Goal: Use online tool/utility: Utilize a website feature to perform a specific function

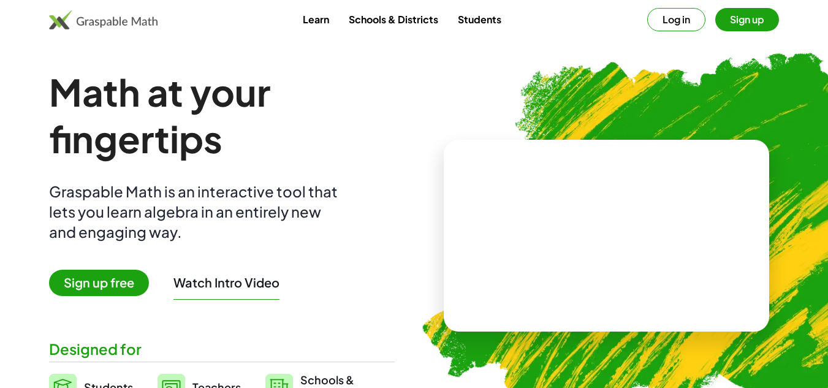
click at [116, 283] on span "Sign up free" at bounding box center [99, 283] width 100 height 26
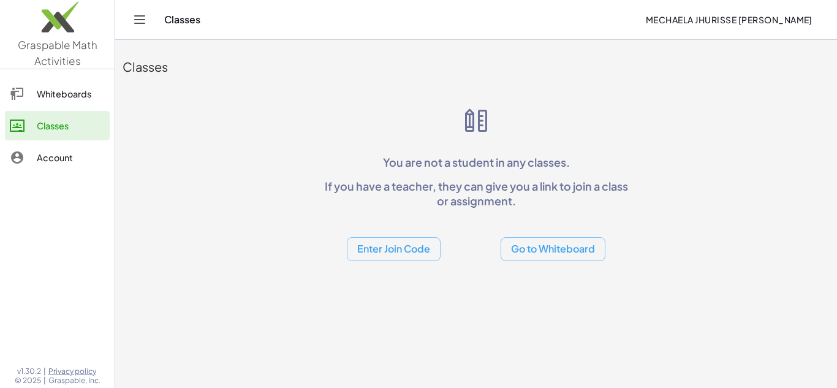
click at [541, 246] on button "Go to Whiteboard" at bounding box center [553, 249] width 105 height 24
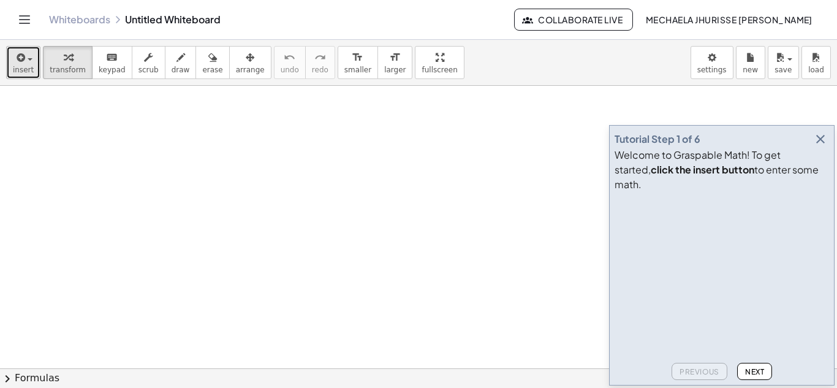
click at [29, 57] on div "button" at bounding box center [23, 57] width 21 height 15
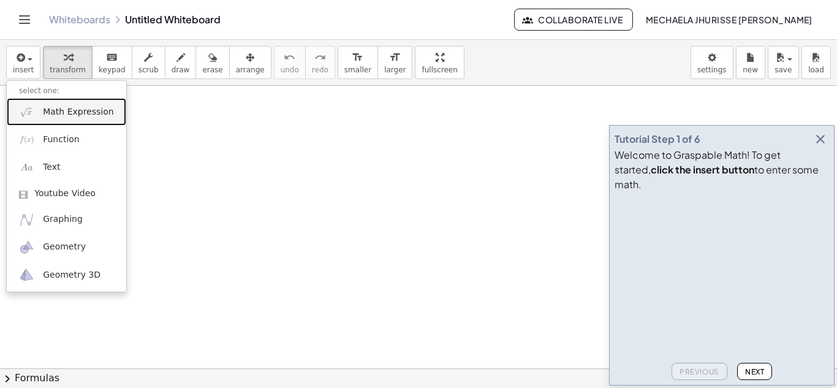
click at [74, 115] on span "Math Expression" at bounding box center [78, 112] width 70 height 12
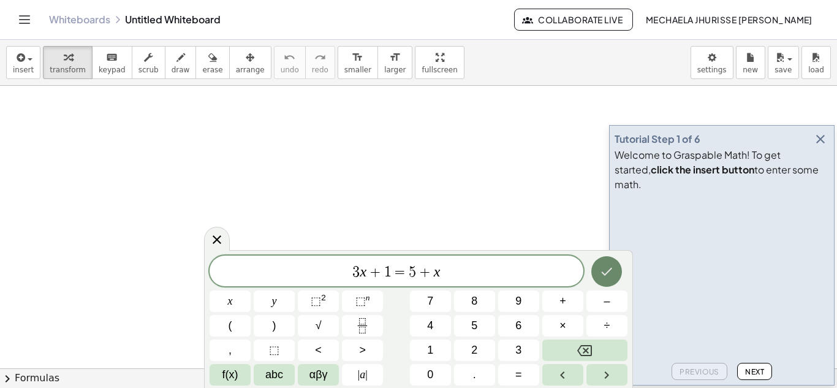
click at [614, 272] on icon "Done" at bounding box center [606, 271] width 15 height 15
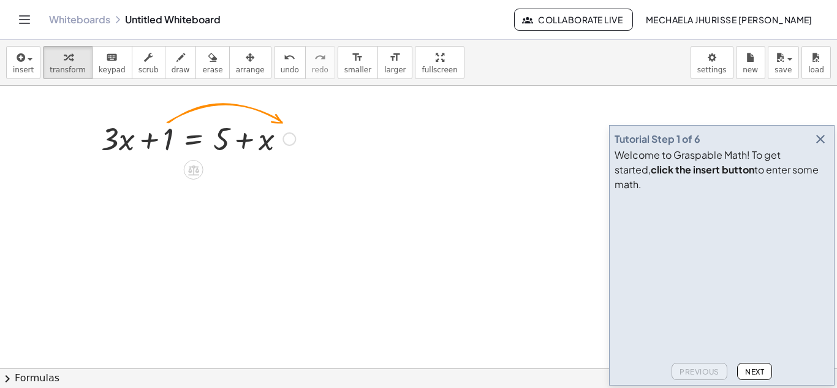
click at [169, 137] on div at bounding box center [198, 138] width 207 height 42
click at [290, 135] on div at bounding box center [289, 138] width 13 height 13
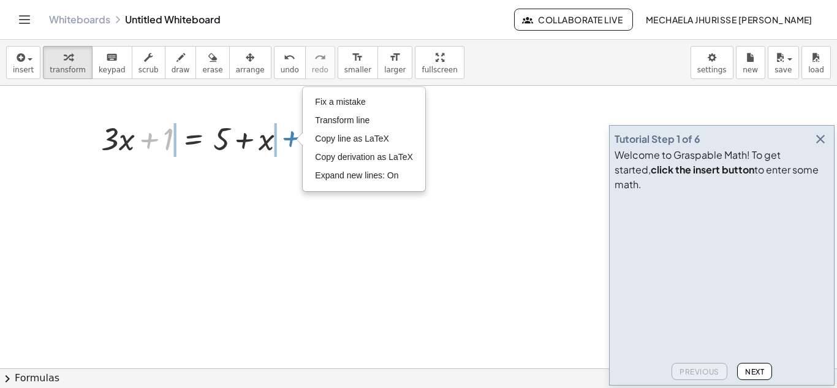
drag, startPoint x: 166, startPoint y: 141, endPoint x: 309, endPoint y: 139, distance: 142.8
click at [305, 139] on div "+ 1 + · 3 · x + 1 = + 5 + x Fix a mistake Transform line Copy line as LaTeX Cop…" at bounding box center [194, 138] width 222 height 48
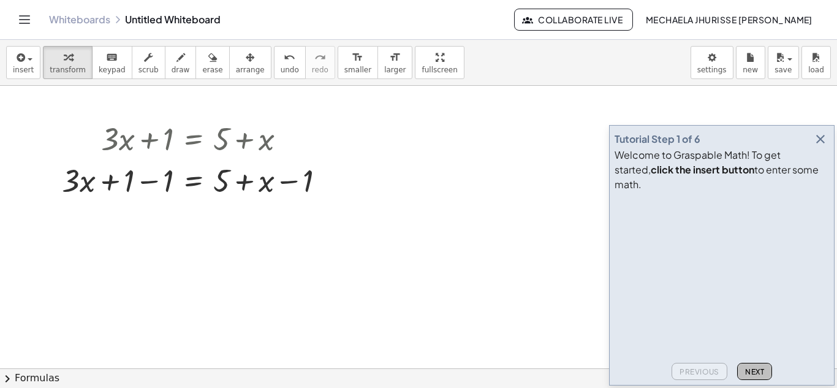
click at [757, 366] on button "Next" at bounding box center [754, 371] width 35 height 17
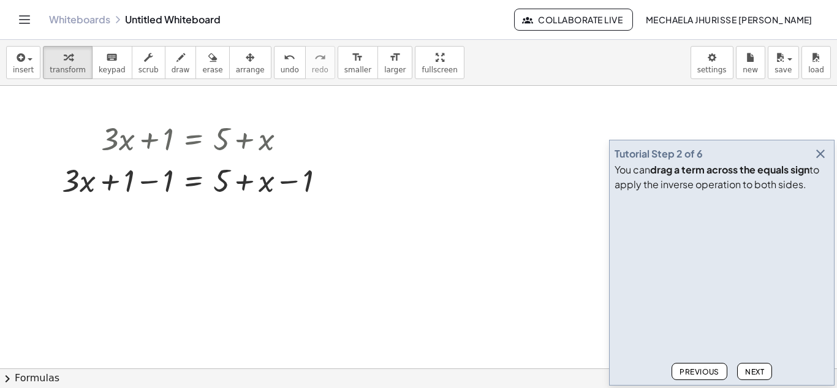
click at [757, 366] on button "Next" at bounding box center [754, 371] width 35 height 17
click at [148, 181] on div at bounding box center [198, 180] width 285 height 42
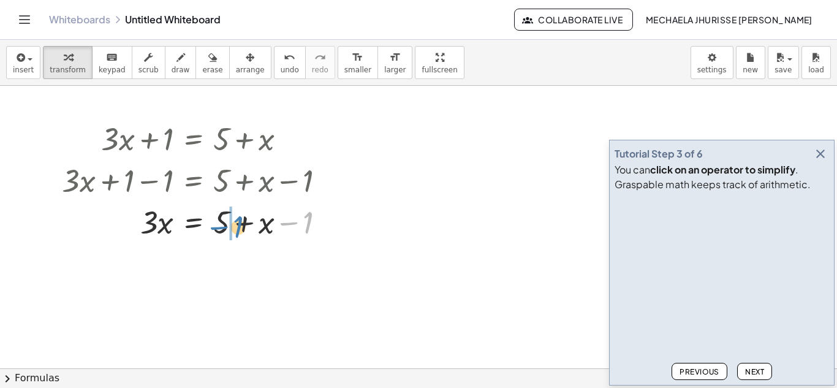
drag, startPoint x: 308, startPoint y: 229, endPoint x: 238, endPoint y: 235, distance: 70.1
click at [238, 235] on div at bounding box center [198, 221] width 285 height 42
click at [284, 61] on icon "undo" at bounding box center [290, 57] width 12 height 15
drag, startPoint x: 307, startPoint y: 224, endPoint x: 218, endPoint y: 227, distance: 89.5
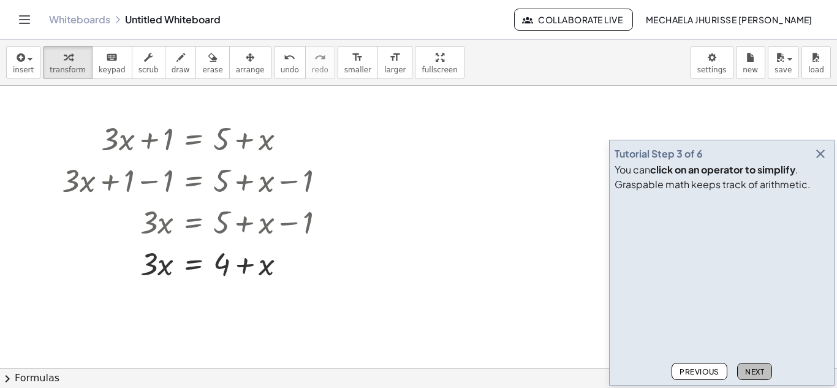
click at [766, 368] on button "Next" at bounding box center [754, 371] width 35 height 17
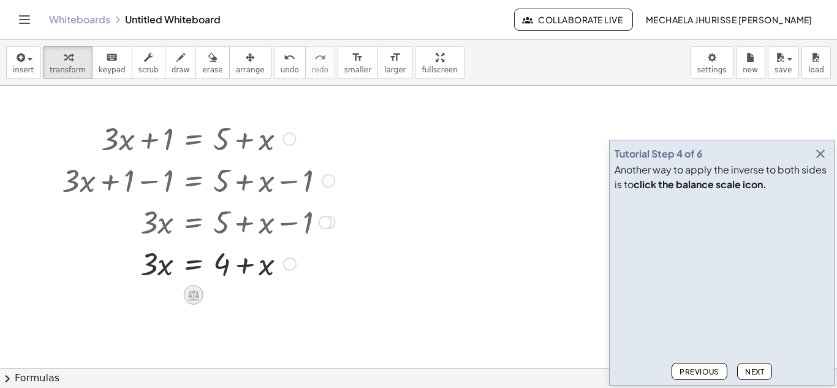
click at [193, 292] on icon at bounding box center [193, 295] width 11 height 10
click at [172, 292] on span "−" at bounding box center [168, 295] width 7 height 18
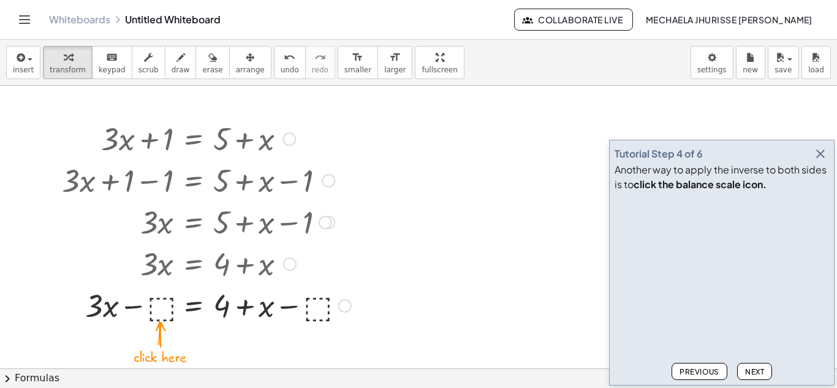
click at [164, 303] on div at bounding box center [207, 305] width 302 height 42
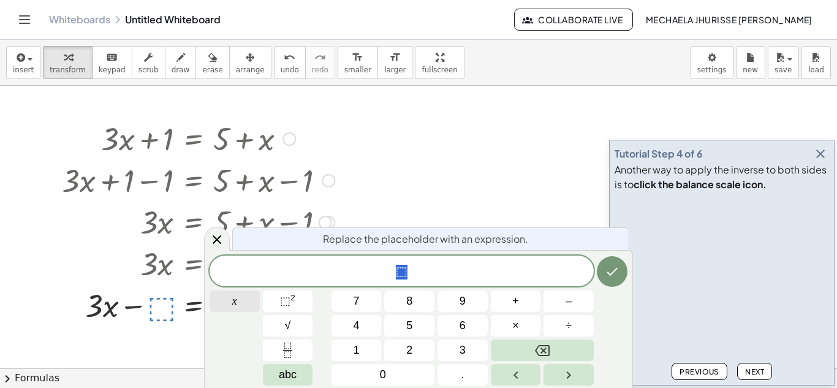
click at [221, 294] on button "x" at bounding box center [235, 301] width 50 height 21
click at [609, 281] on button "Done" at bounding box center [612, 271] width 31 height 31
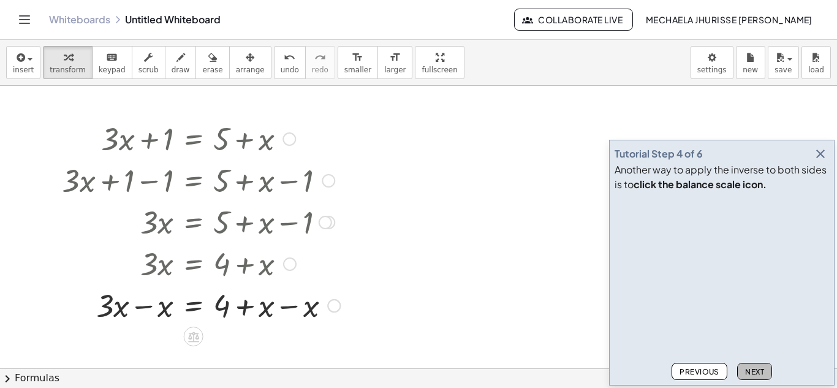
click at [747, 365] on button "Next" at bounding box center [754, 371] width 35 height 17
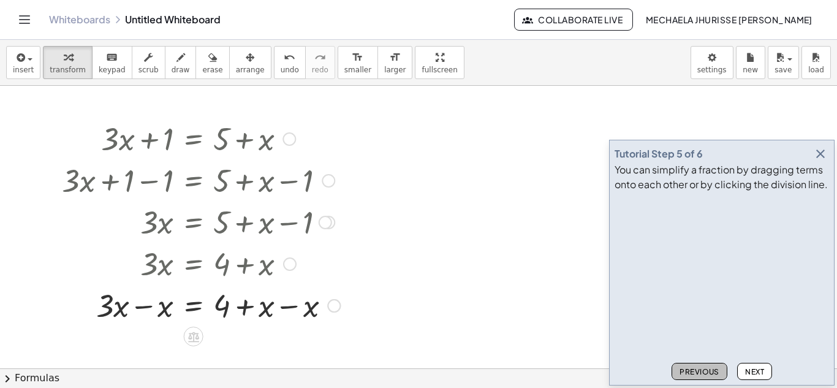
click at [694, 370] on span "Previous" at bounding box center [700, 371] width 40 height 9
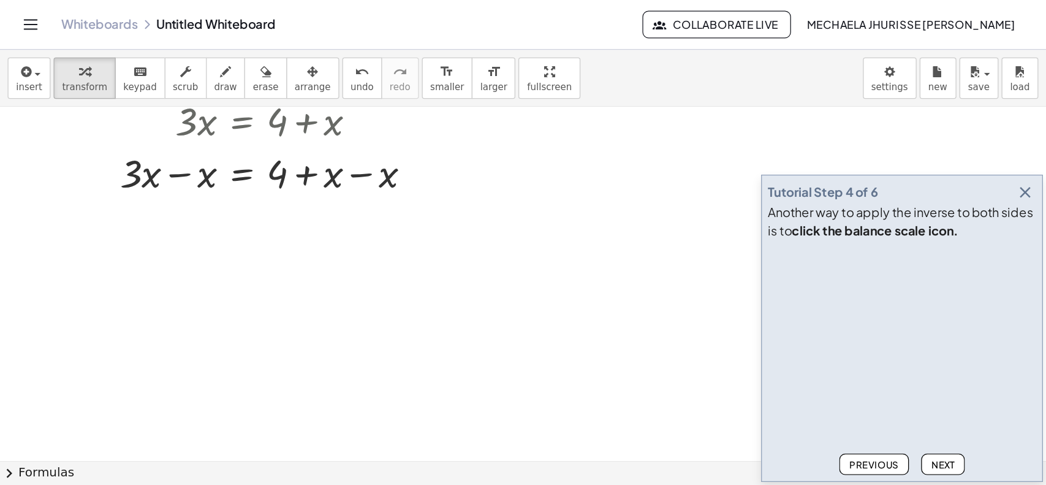
scroll to position [168, 0]
click at [283, 137] on div at bounding box center [201, 137] width 291 height 42
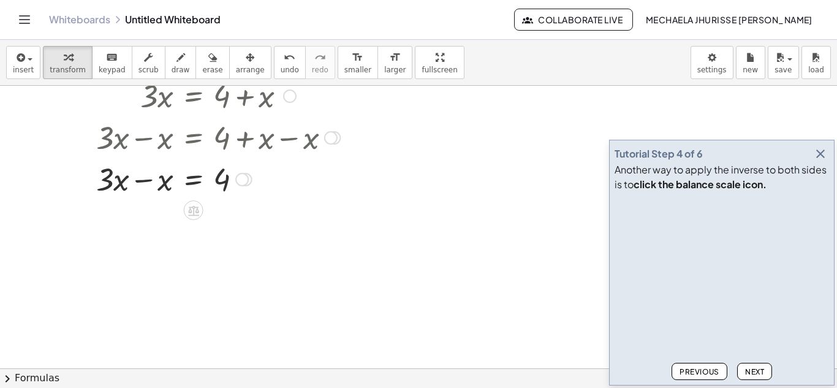
click at [140, 181] on div at bounding box center [201, 179] width 291 height 42
click at [755, 376] on span "Next" at bounding box center [754, 371] width 19 height 9
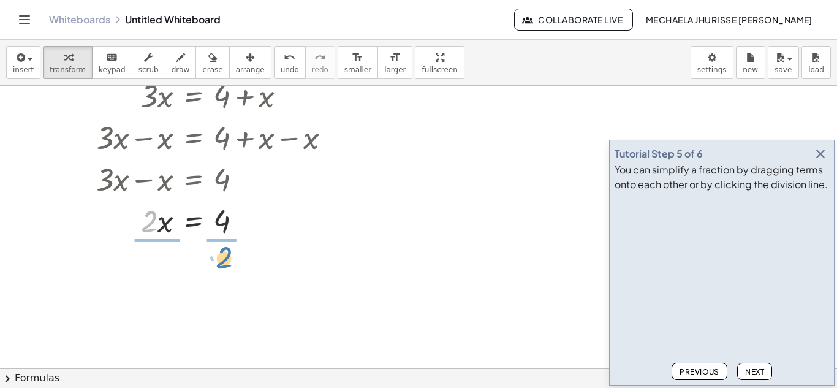
drag, startPoint x: 149, startPoint y: 223, endPoint x: 223, endPoint y: 260, distance: 83.1
click at [226, 273] on div at bounding box center [201, 271] width 291 height 61
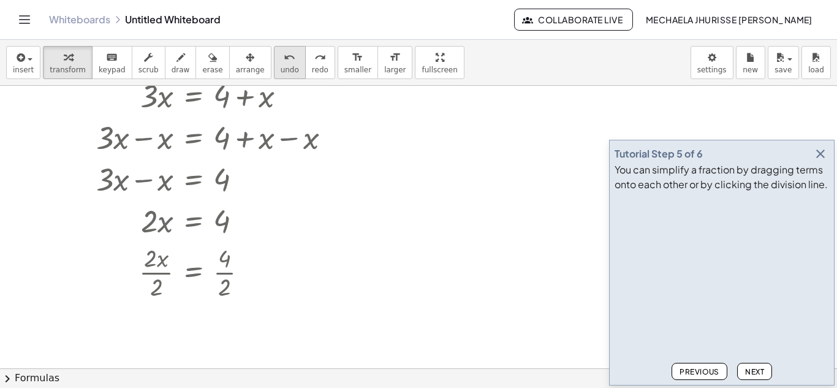
click at [281, 64] on div "undo" at bounding box center [290, 57] width 18 height 15
click at [159, 272] on div at bounding box center [204, 271] width 297 height 61
click at [281, 70] on span "undo" at bounding box center [290, 70] width 18 height 9
drag, startPoint x: 158, startPoint y: 286, endPoint x: 148, endPoint y: 259, distance: 27.9
click at [180, 265] on div at bounding box center [201, 271] width 291 height 61
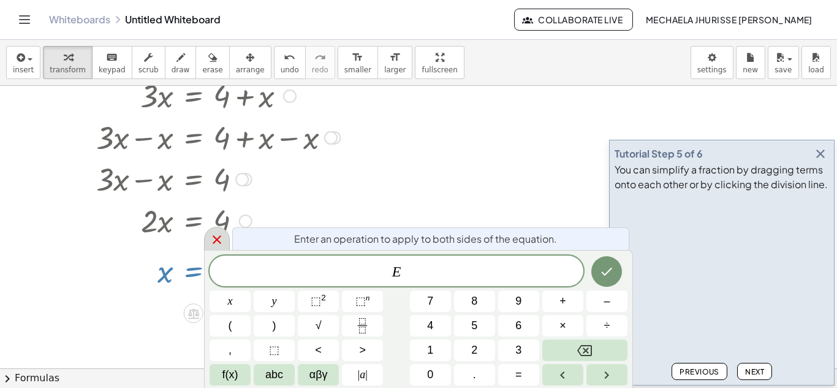
click at [216, 241] on icon at bounding box center [217, 239] width 15 height 15
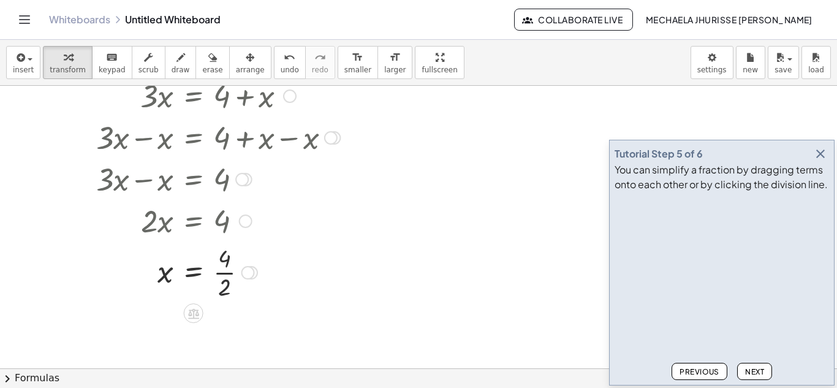
click at [226, 289] on div at bounding box center [201, 271] width 291 height 61
click at [259, 260] on div at bounding box center [201, 271] width 291 height 40
click at [244, 271] on div at bounding box center [241, 272] width 13 height 13
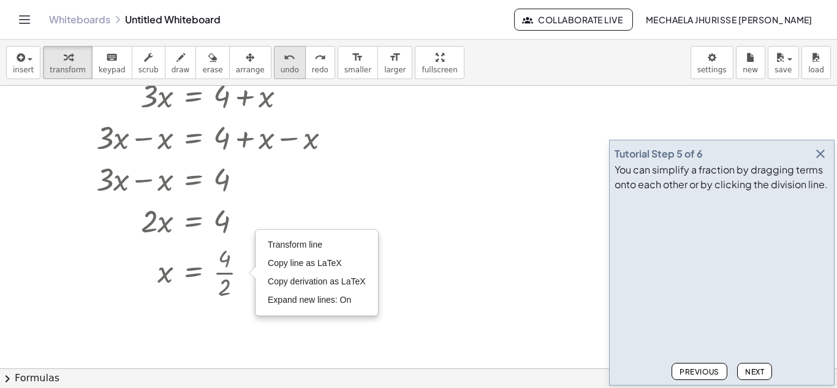
click at [276, 63] on button "undo undo" at bounding box center [290, 62] width 32 height 33
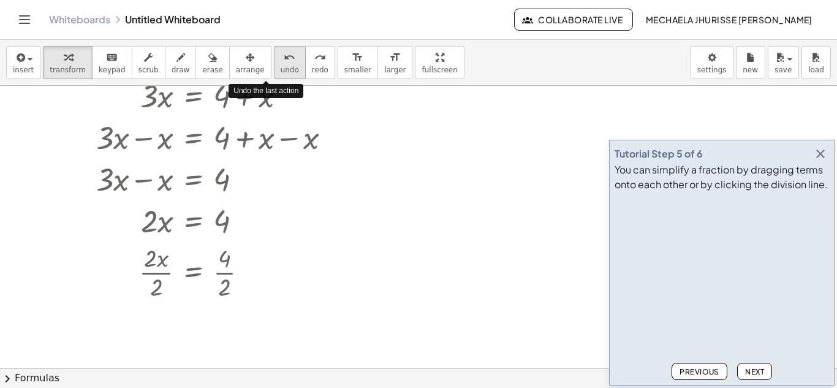
click at [276, 63] on button "undo undo" at bounding box center [290, 62] width 32 height 33
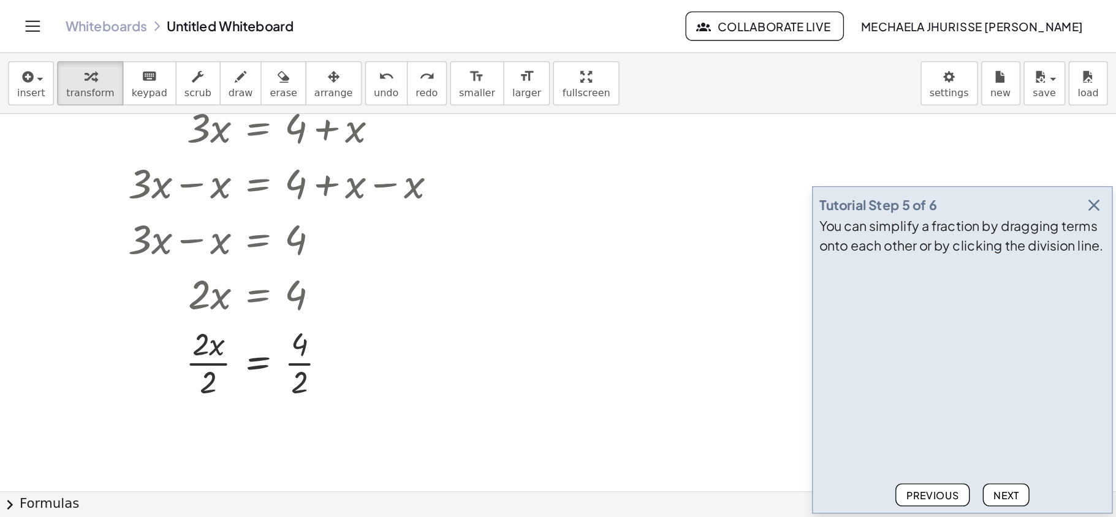
scroll to position [169, 0]
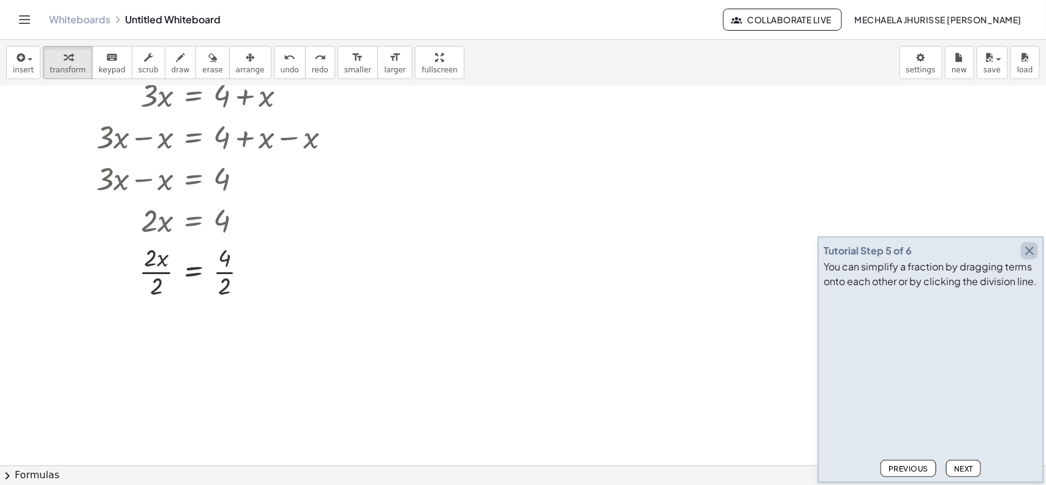
click at [837, 253] on icon "button" at bounding box center [1029, 250] width 15 height 15
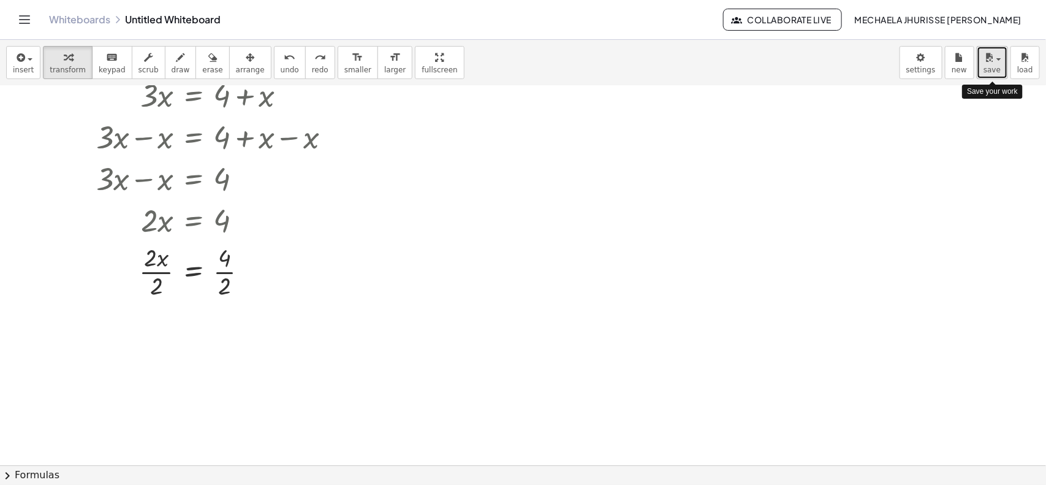
click at [837, 46] on button "save" at bounding box center [992, 62] width 31 height 33
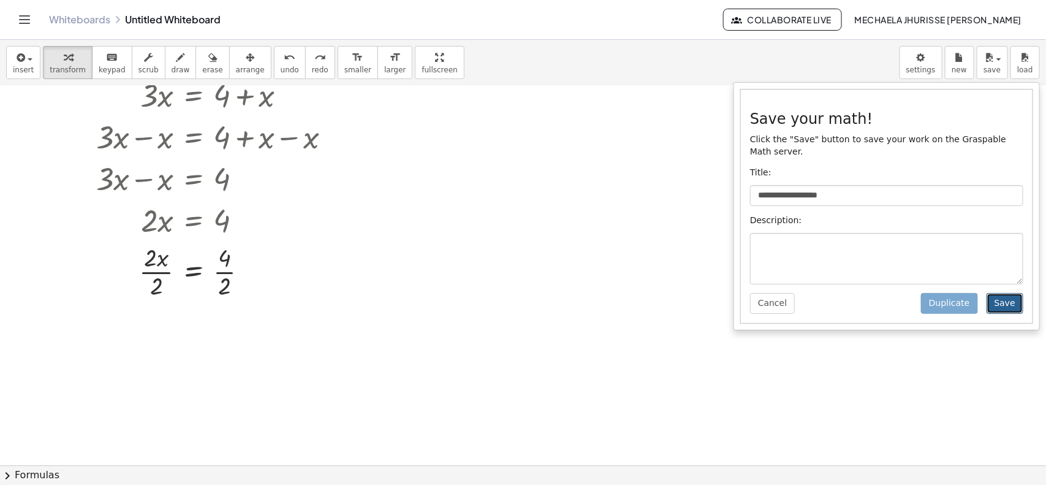
click at [837, 298] on button "Save" at bounding box center [1005, 303] width 37 height 21
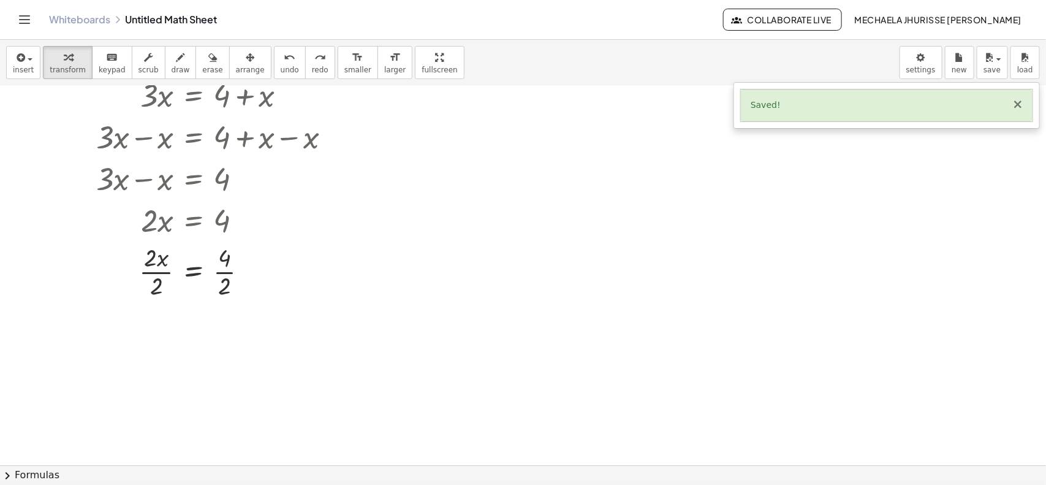
click at [837, 105] on button "×" at bounding box center [1018, 104] width 11 height 13
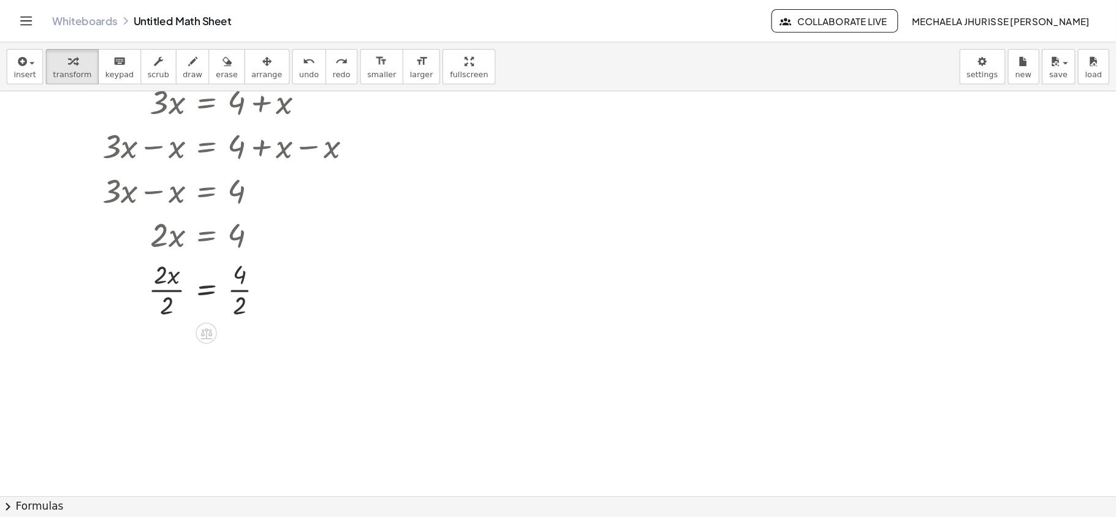
scroll to position [168, 0]
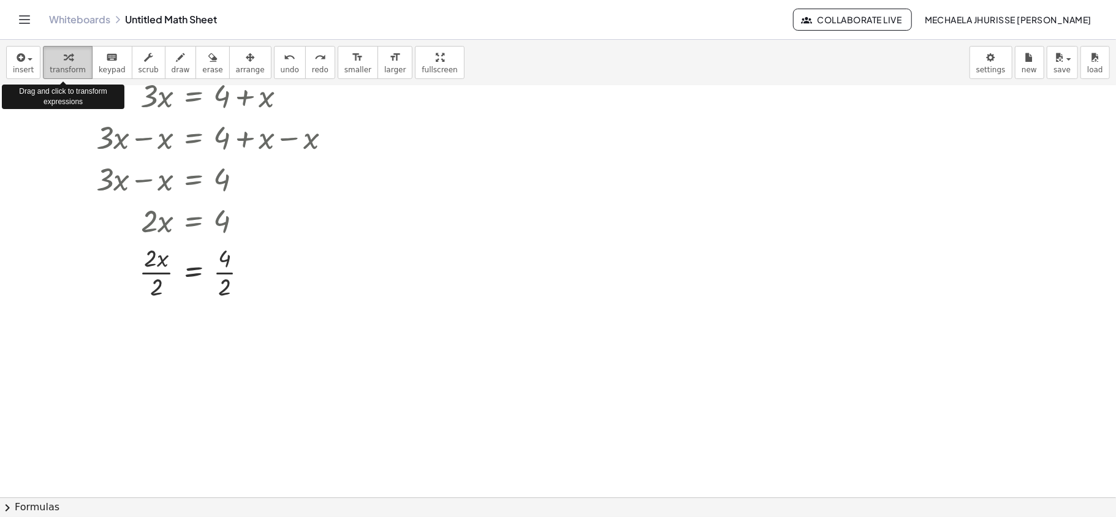
click at [71, 64] on div "button" at bounding box center [68, 57] width 36 height 15
click at [69, 64] on div "button" at bounding box center [68, 57] width 36 height 15
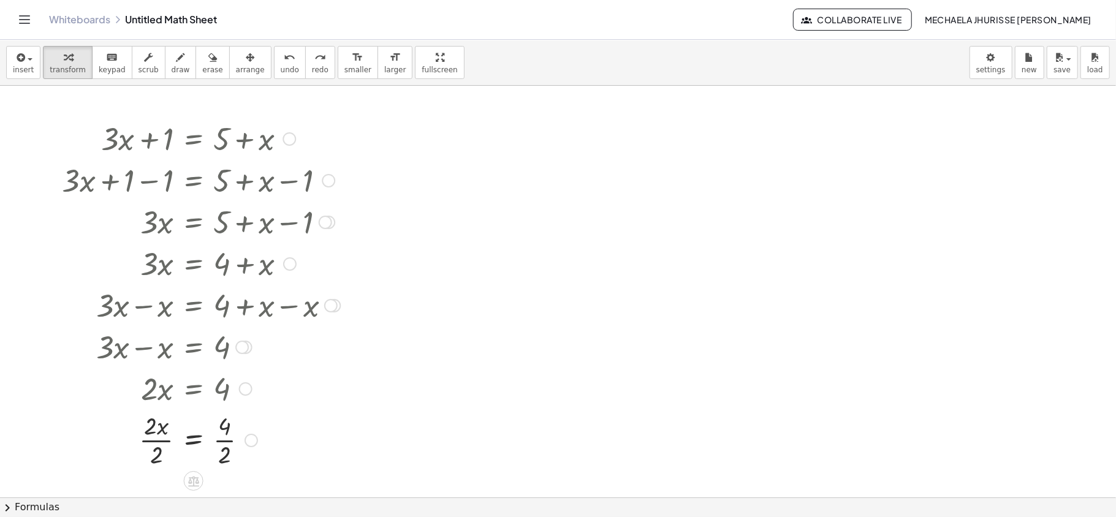
drag, startPoint x: 97, startPoint y: 135, endPoint x: 332, endPoint y: 412, distance: 363.5
click at [194, 139] on div "+ · 3 · x + 1 = + 5 + x + · 3 · x + 1 − 1 = + 5 + x − 1 + · 3 · x + 0 = + 5 + x…" at bounding box center [194, 139] width 0 height 0
click at [329, 387] on div at bounding box center [201, 439] width 291 height 61
drag, startPoint x: 329, startPoint y: 412, endPoint x: 163, endPoint y: 204, distance: 265.6
click at [194, 139] on div "+ · 3 · x + 1 = + 5 + x + · 3 · x + 1 − 1 = + 5 + x − 1 + · 3 · x + 0 = + 5 + x…" at bounding box center [194, 139] width 0 height 0
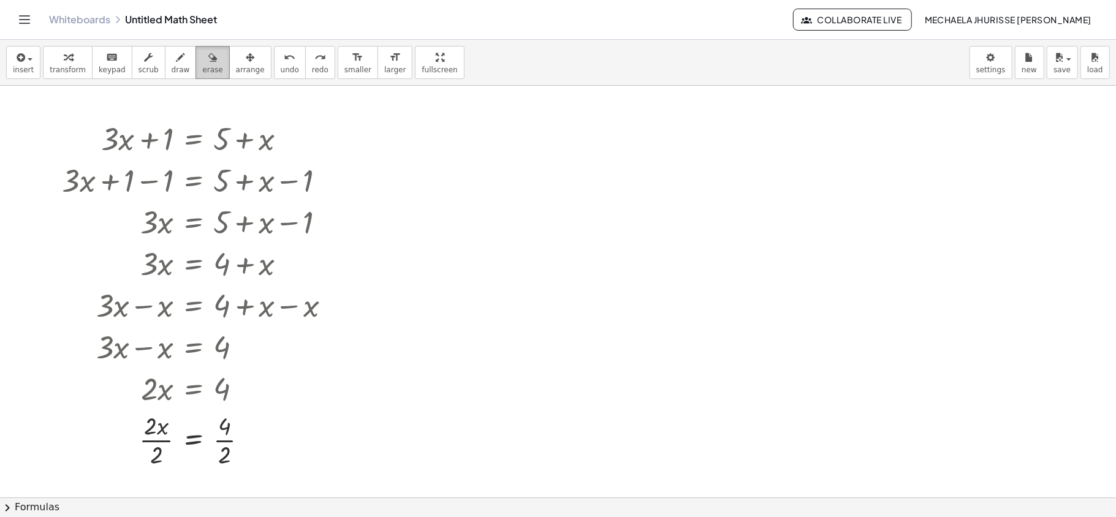
click at [196, 69] on button "erase" at bounding box center [213, 62] width 34 height 33
click at [124, 136] on div at bounding box center [558, 497] width 1116 height 823
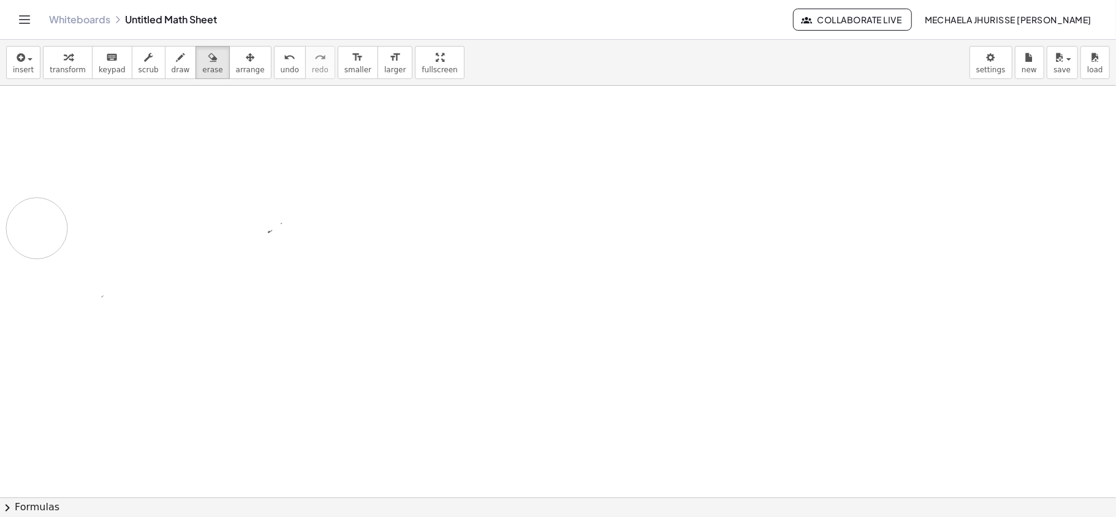
drag, startPoint x: 120, startPoint y: 137, endPoint x: 37, endPoint y: 227, distance: 121.9
click at [37, 227] on div at bounding box center [558, 497] width 1116 height 823
drag, startPoint x: 76, startPoint y: 121, endPoint x: 148, endPoint y: 441, distance: 328.5
click at [148, 387] on div at bounding box center [558, 497] width 1116 height 823
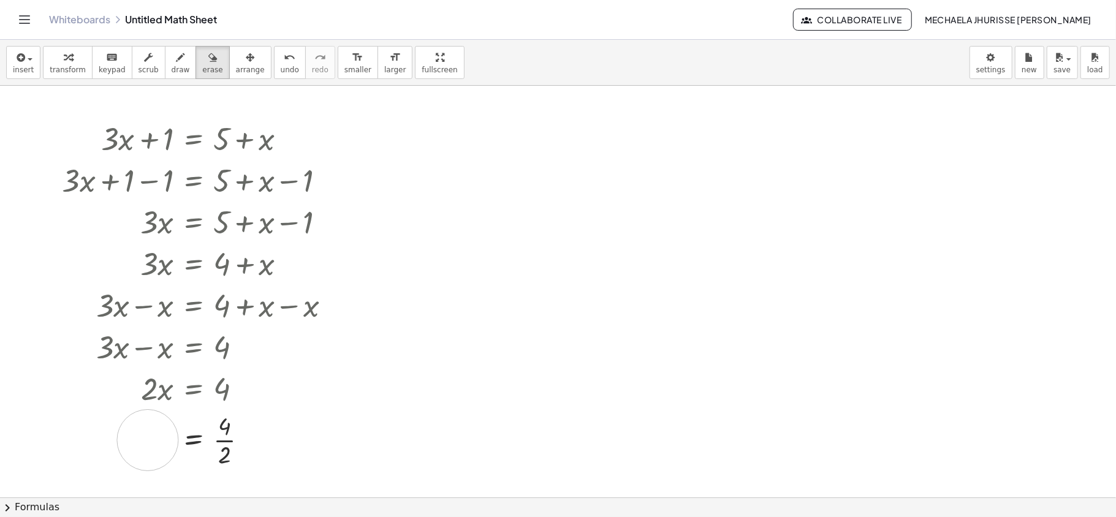
click at [148, 387] on div at bounding box center [558, 497] width 1116 height 823
drag, startPoint x: 135, startPoint y: 433, endPoint x: 279, endPoint y: 422, distance: 145.1
click at [279, 387] on div at bounding box center [558, 497] width 1116 height 823
click at [31, 28] on div "Whiteboards Untitled Math Sheet Collaborate Live mechaela jhurisse [PERSON_NAME]" at bounding box center [558, 19] width 1087 height 39
click at [27, 25] on icon "Toggle navigation" at bounding box center [24, 19] width 15 height 15
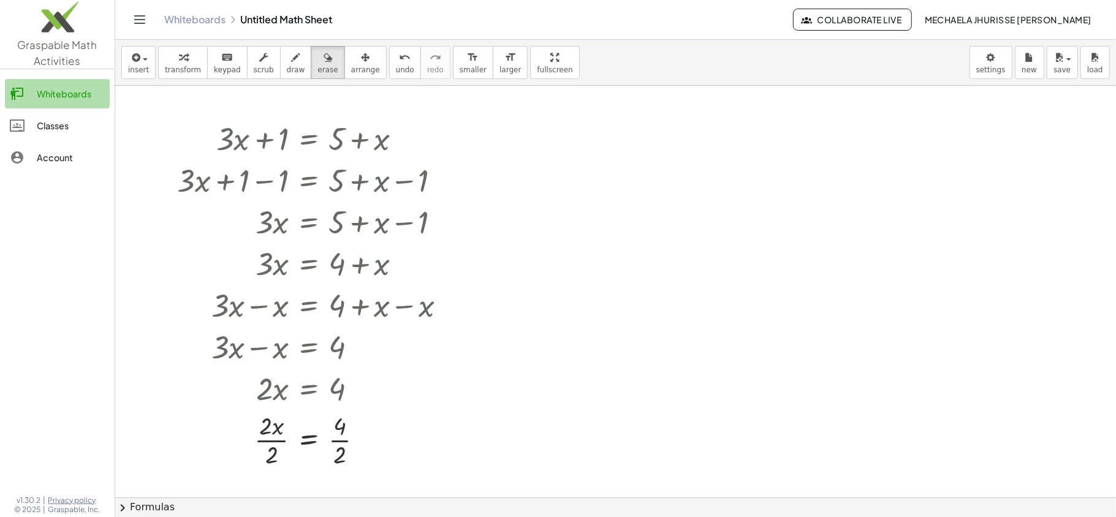
click at [55, 82] on link "Whiteboards" at bounding box center [57, 93] width 105 height 29
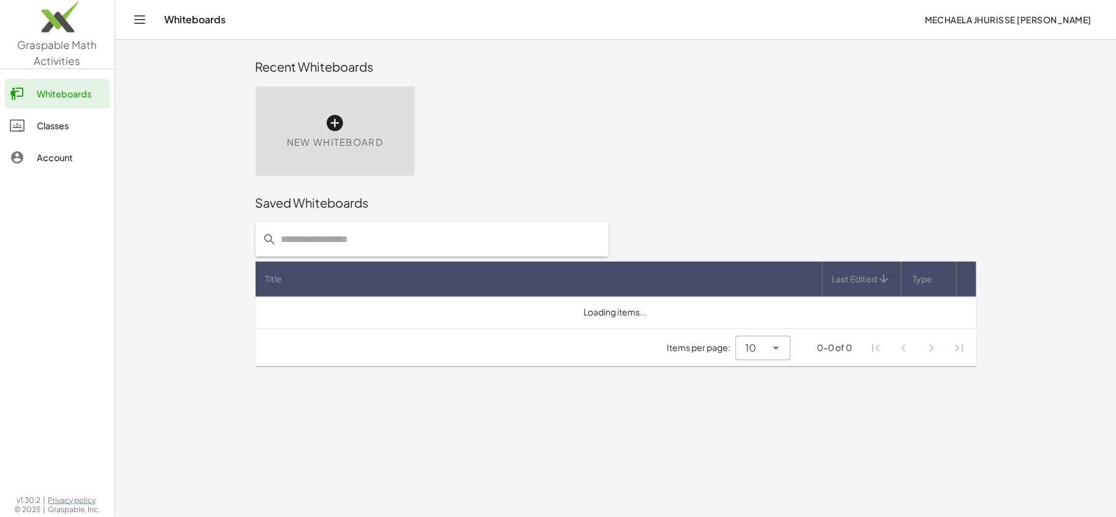
click at [678, 112] on div "New Whiteboard" at bounding box center [615, 131] width 735 height 104
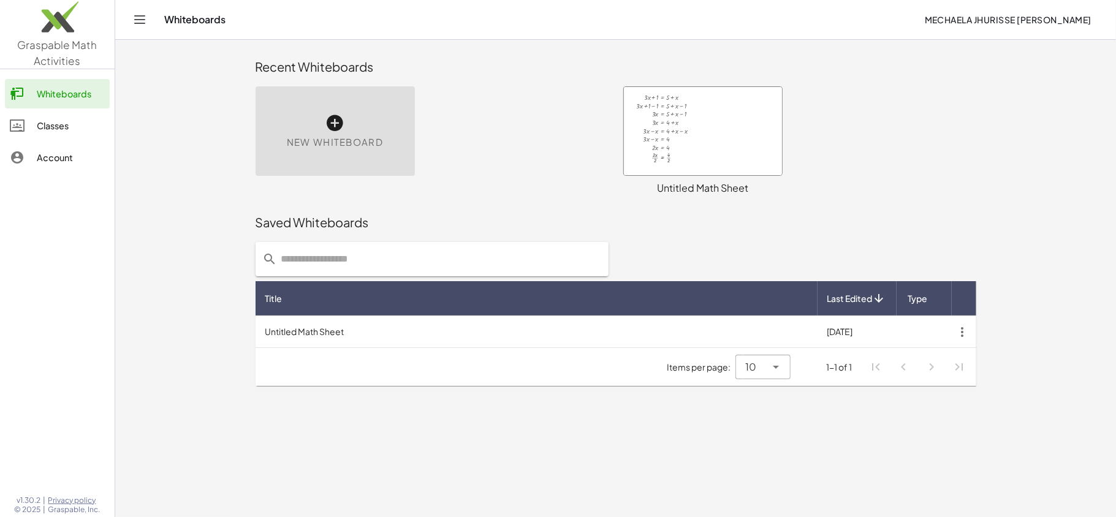
click at [347, 135] on span "New Whiteboard" at bounding box center [335, 142] width 96 height 14
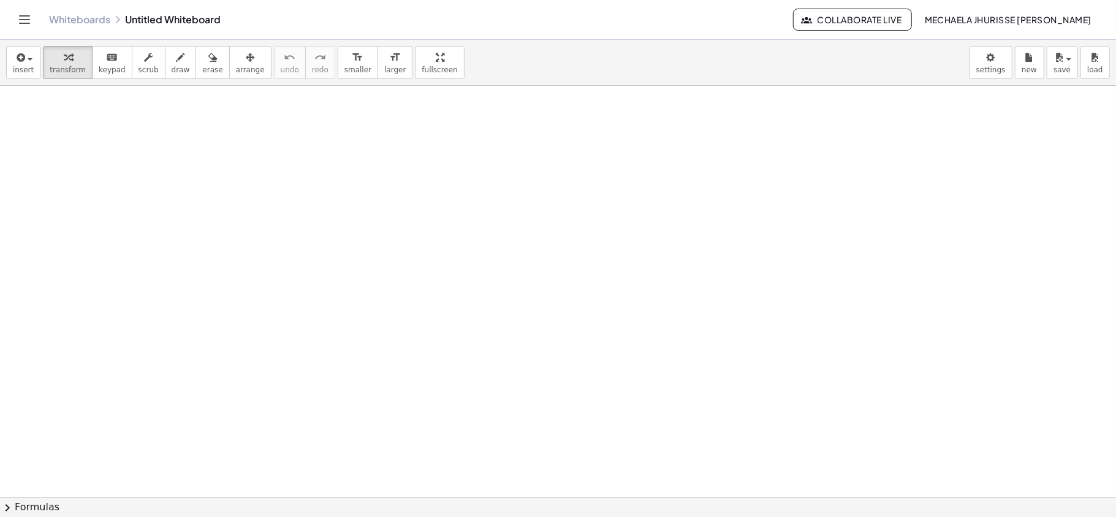
click at [336, 128] on div at bounding box center [558, 497] width 1116 height 823
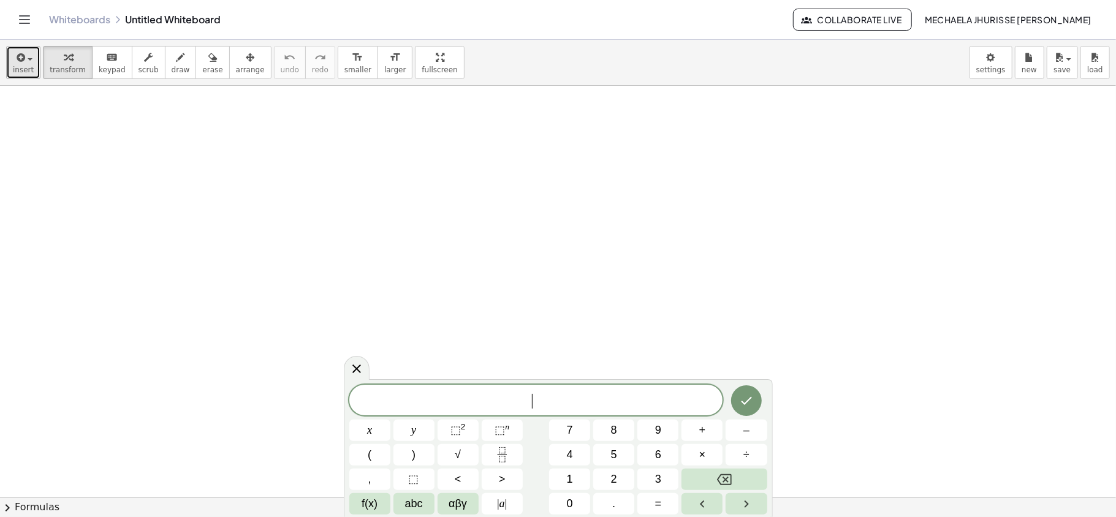
click at [22, 67] on span "insert" at bounding box center [23, 70] width 21 height 9
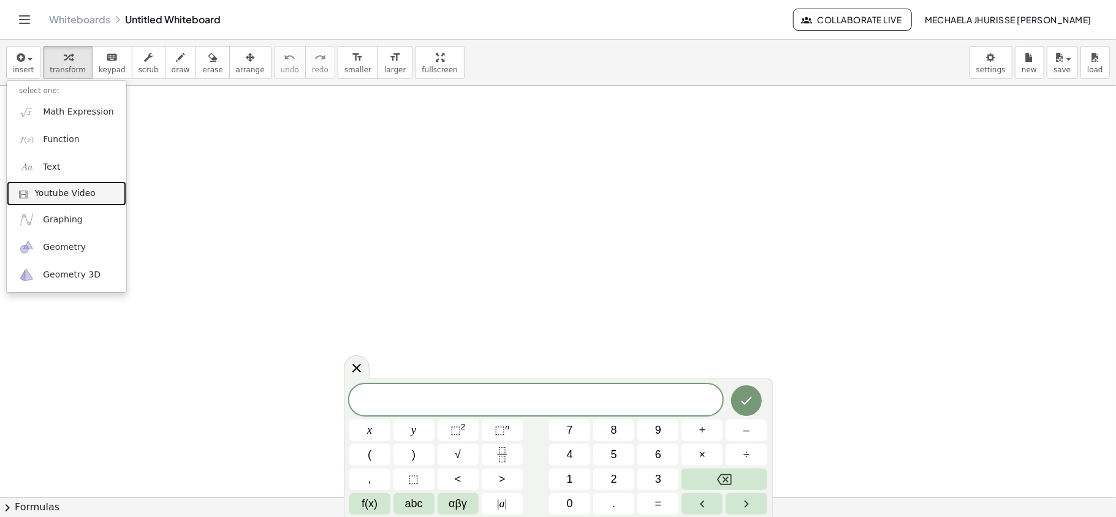
click at [76, 201] on link "Youtube Video" at bounding box center [67, 193] width 120 height 25
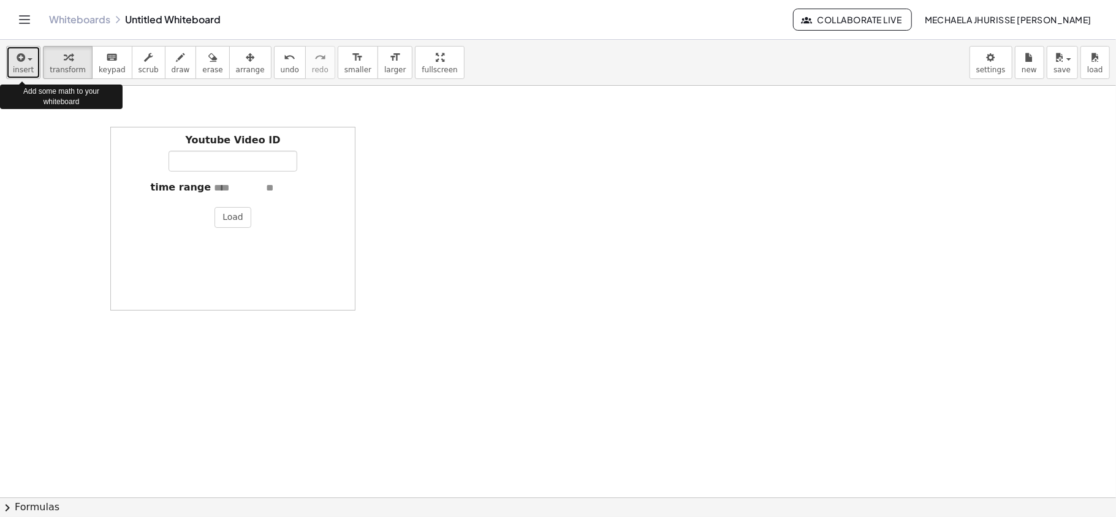
click at [25, 55] on span "button" at bounding box center [26, 59] width 2 height 9
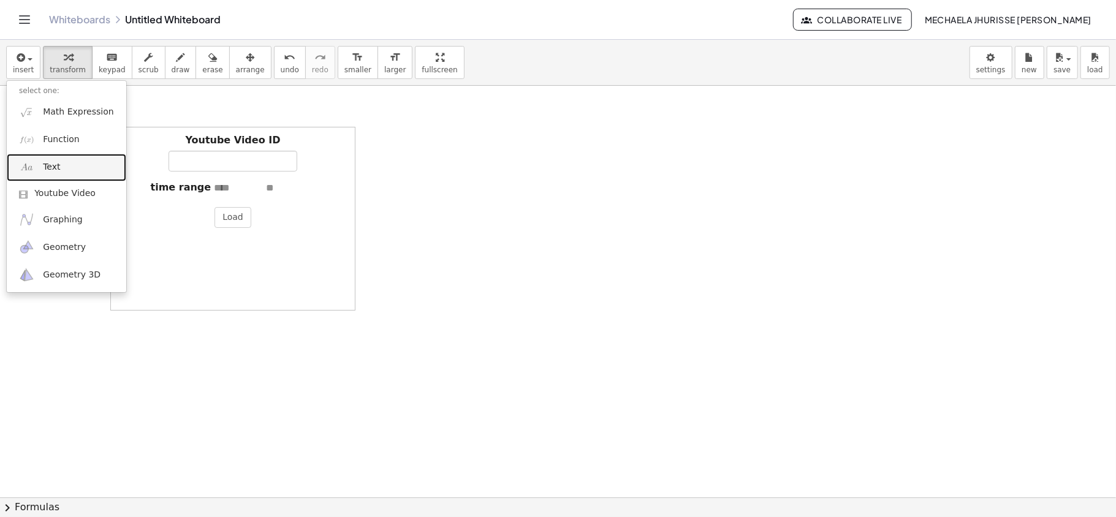
click at [75, 167] on link "Text" at bounding box center [67, 168] width 120 height 28
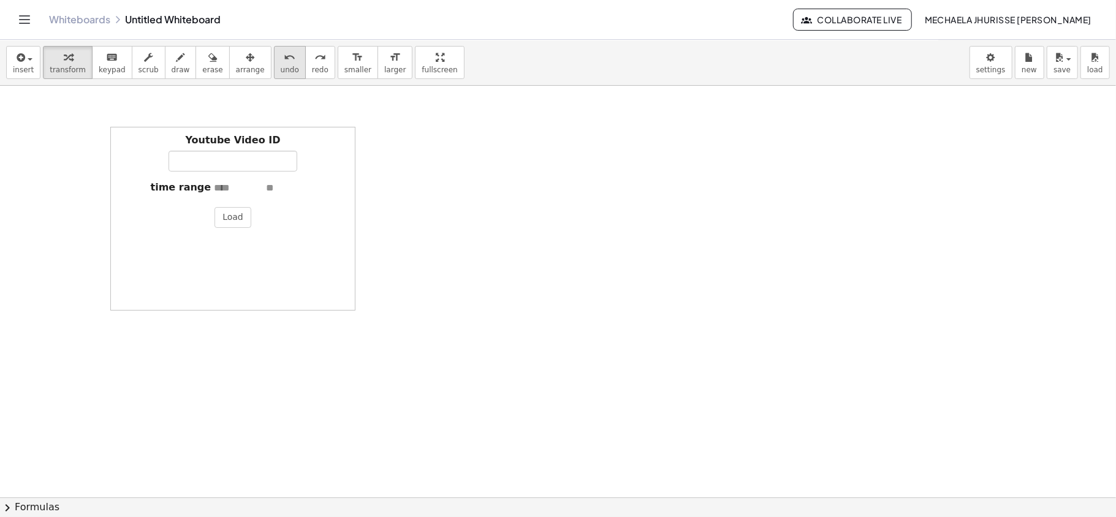
click at [284, 56] on icon "undo" at bounding box center [290, 57] width 12 height 15
click at [25, 69] on span "insert" at bounding box center [23, 70] width 21 height 9
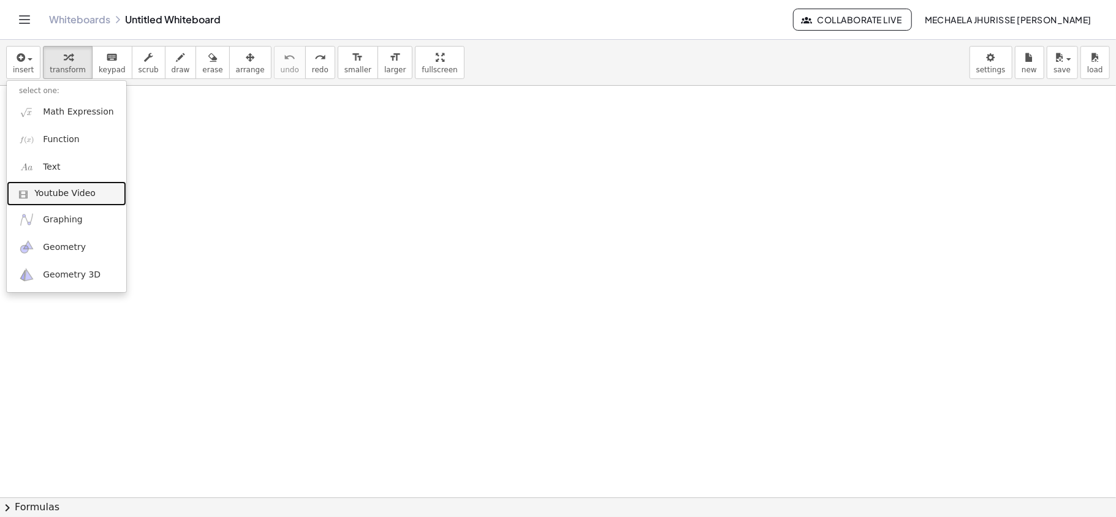
click at [69, 204] on link "Youtube Video" at bounding box center [67, 193] width 120 height 25
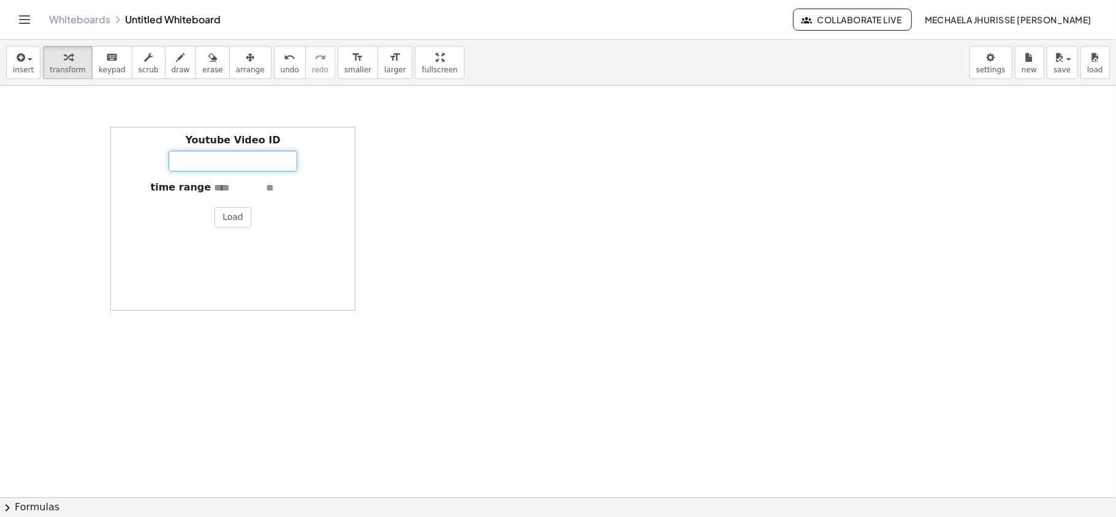
click at [189, 161] on input "Youtube Video ID" at bounding box center [233, 161] width 129 height 21
paste input "**********"
type input "**********"
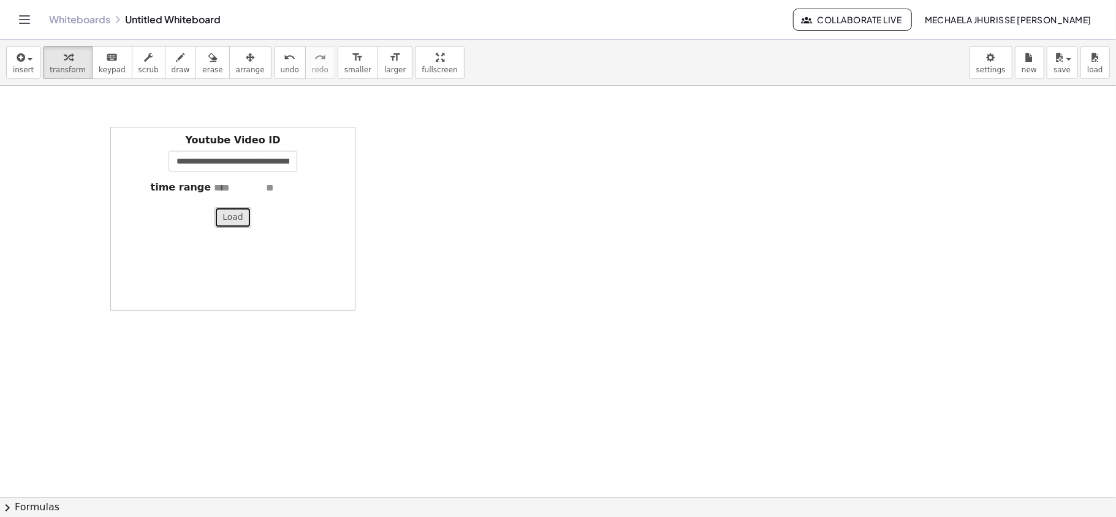
click at [229, 219] on button "Load" at bounding box center [233, 217] width 37 height 21
